Goal: Information Seeking & Learning: Learn about a topic

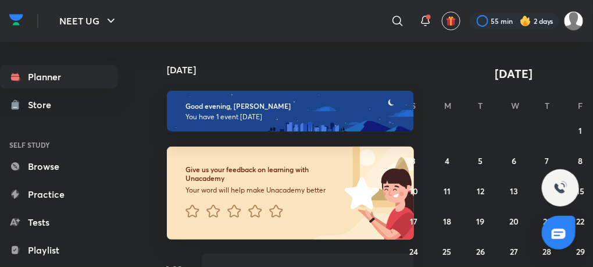
scroll to position [59, 0]
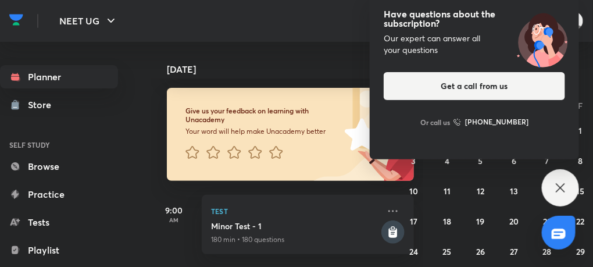
click at [561, 186] on icon at bounding box center [560, 188] width 14 height 14
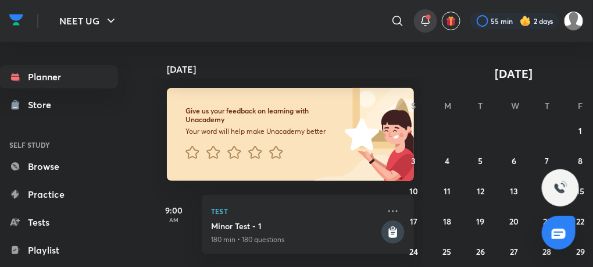
click at [423, 17] on icon at bounding box center [425, 21] width 14 height 14
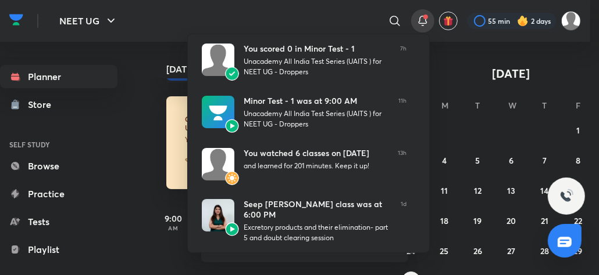
click at [138, 61] on div at bounding box center [299, 137] width 599 height 275
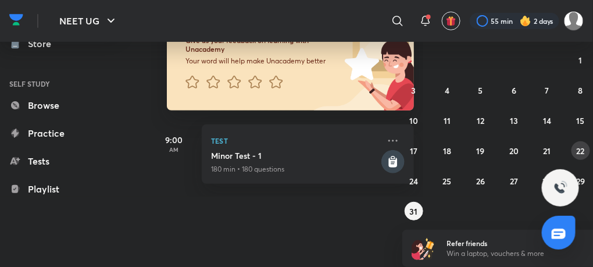
scroll to position [70, 33]
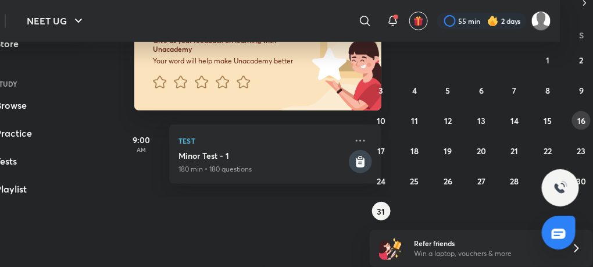
click at [581, 120] on abbr "16" at bounding box center [581, 120] width 8 height 11
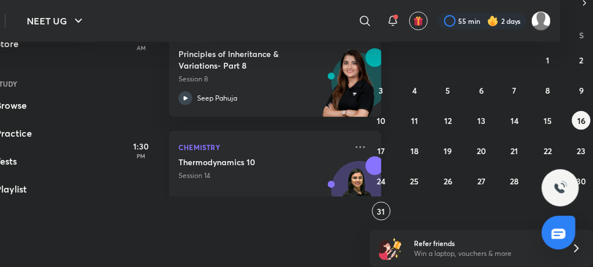
scroll to position [37, 0]
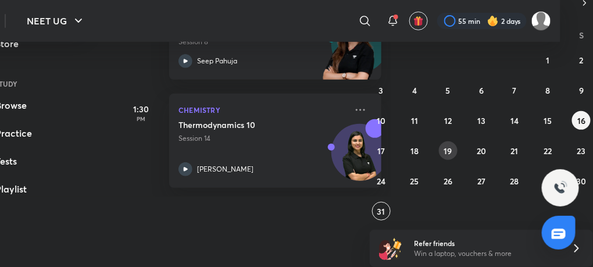
click at [449, 148] on abbr "19" at bounding box center [448, 150] width 8 height 11
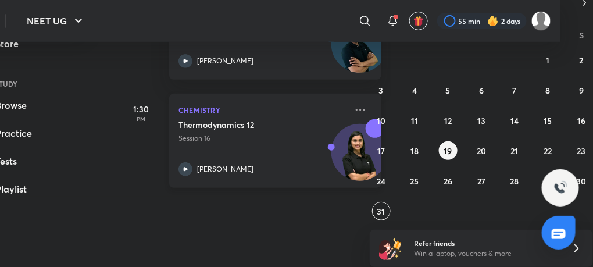
scroll to position [0, 0]
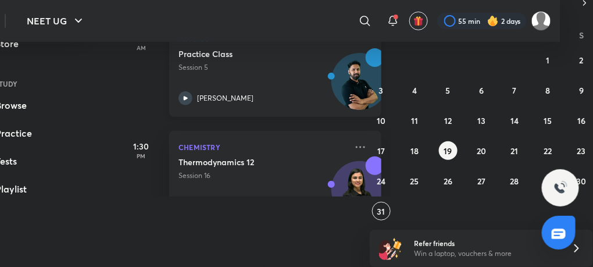
click at [190, 94] on icon at bounding box center [185, 98] width 14 height 14
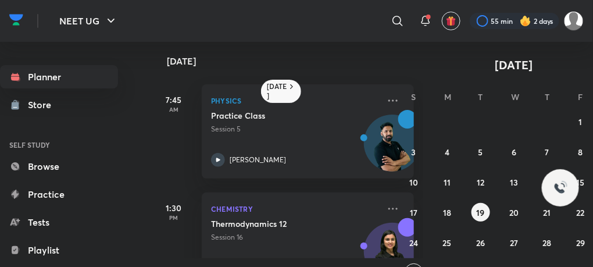
scroll to position [70, 33]
